Goal: Task Accomplishment & Management: Manage account settings

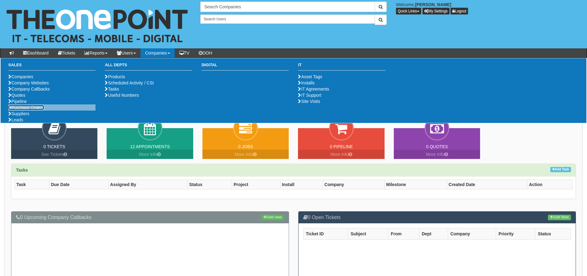
click at [34, 110] on link "Purchase Orders" at bounding box center [26, 107] width 36 height 5
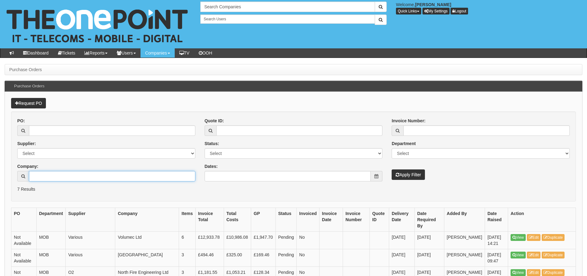
click at [37, 172] on input "Company:" at bounding box center [112, 176] width 166 height 10
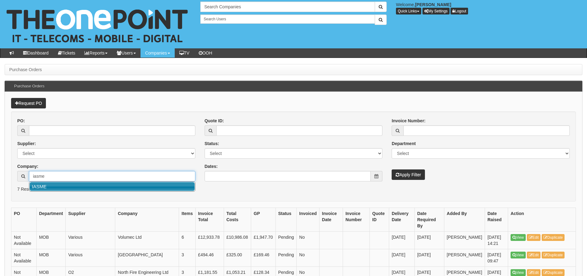
click at [49, 184] on link "IASME" at bounding box center [112, 186] width 165 height 9
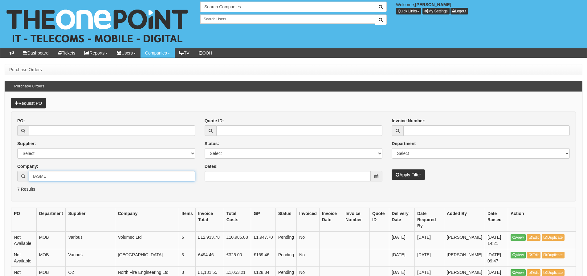
type input "IASME"
click at [419, 178] on button "Apply Filter" at bounding box center [408, 175] width 33 height 10
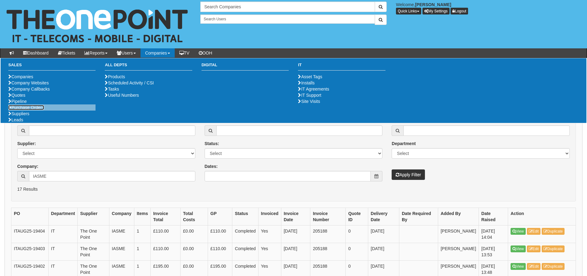
click at [35, 110] on link "Purchase Orders" at bounding box center [26, 107] width 36 height 5
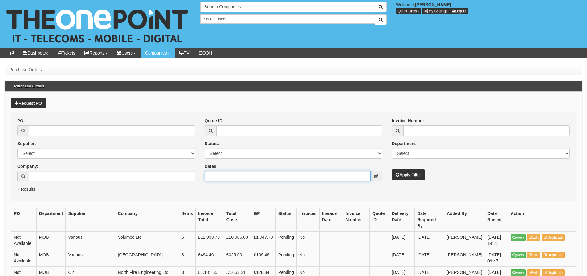
click at [231, 177] on input "Dates:" at bounding box center [288, 176] width 166 height 10
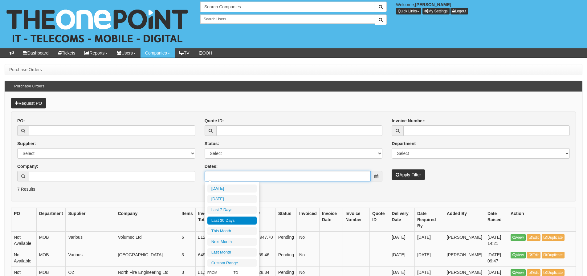
type input "2025-09-30"
type input "[DATE]"
type input "2025-10-01"
type input "2025-09-02"
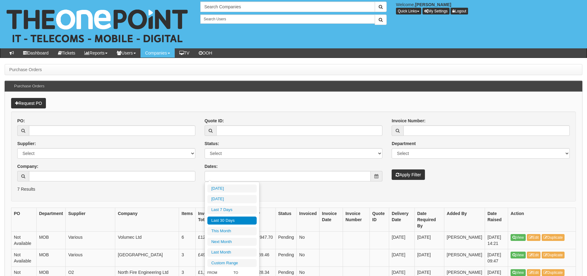
click at [229, 217] on li "Last 30 Days" at bounding box center [231, 221] width 49 height 8
type input "2025-09-02 - 2025-10-01"
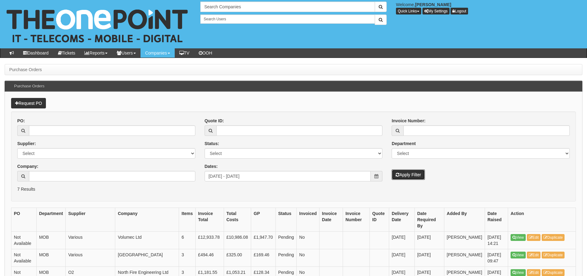
click at [417, 173] on button "Apply Filter" at bounding box center [408, 175] width 33 height 10
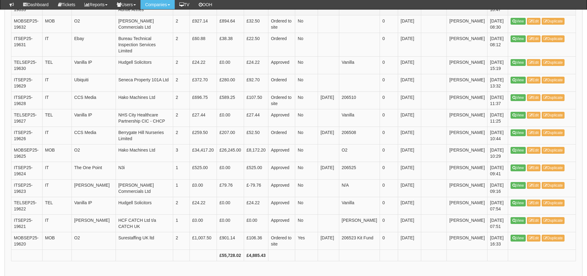
scroll to position [801, 0]
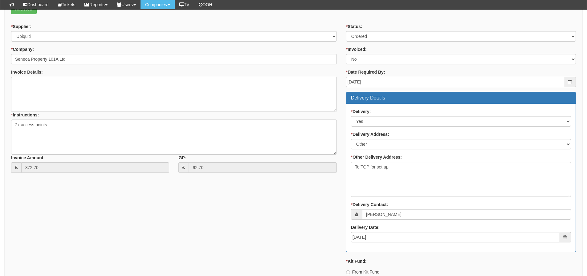
scroll to position [4, 0]
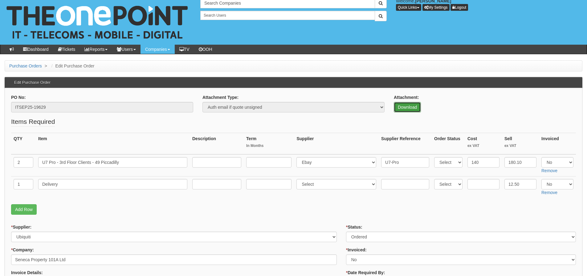
click at [413, 106] on link "Download" at bounding box center [407, 107] width 27 height 10
